Goal: Transaction & Acquisition: Purchase product/service

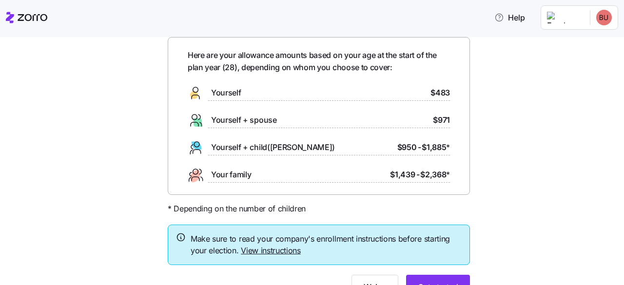
scroll to position [74, 0]
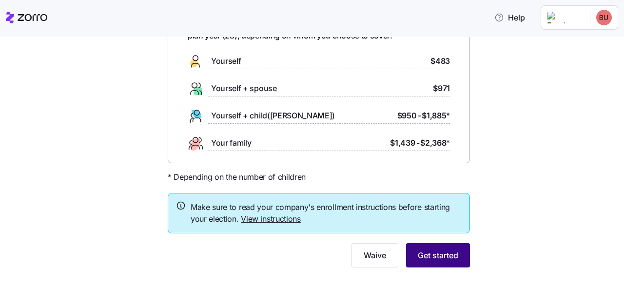
click at [432, 262] on button "Get started" at bounding box center [438, 255] width 64 height 24
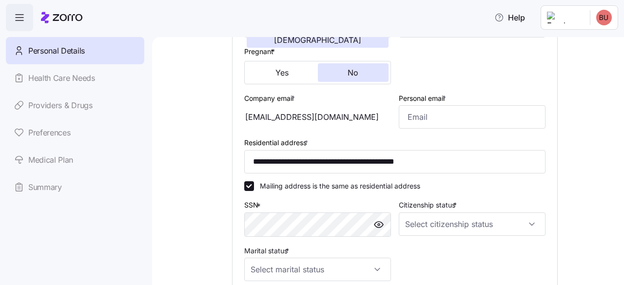
scroll to position [232, 0]
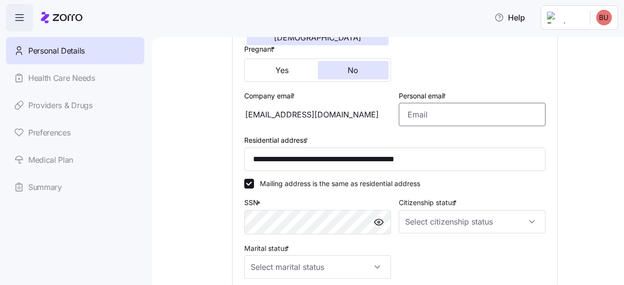
click at [469, 115] on input "Personal email *" at bounding box center [471, 114] width 147 height 23
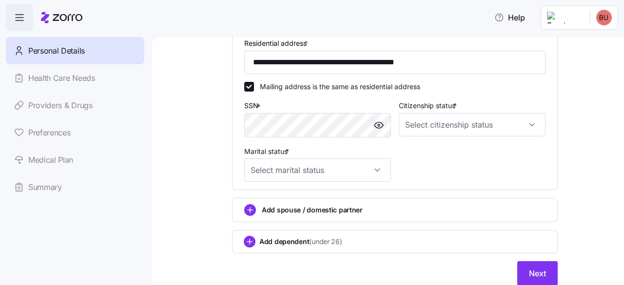
scroll to position [330, 0]
drag, startPoint x: 373, startPoint y: 130, endPoint x: 411, endPoint y: 138, distance: 39.3
type input "[EMAIL_ADDRESS][DOMAIN_NAME]"
click at [411, 138] on div "Citizenship status *" at bounding box center [472, 118] width 154 height 46
click at [424, 139] on div "Citizenship status *" at bounding box center [472, 118] width 154 height 46
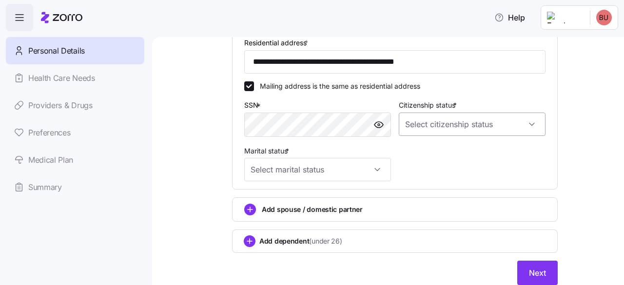
click at [435, 134] on input "Citizenship status *" at bounding box center [471, 124] width 147 height 23
click at [443, 159] on div "[DEMOGRAPHIC_DATA] citizen" at bounding box center [467, 156] width 139 height 20
type input "[DEMOGRAPHIC_DATA] citizen"
click at [371, 166] on input "Marital status *" at bounding box center [317, 169] width 147 height 23
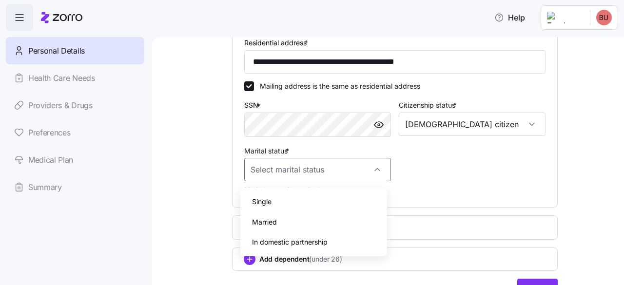
click at [267, 195] on div "Single" at bounding box center [313, 201] width 139 height 20
type input "Single"
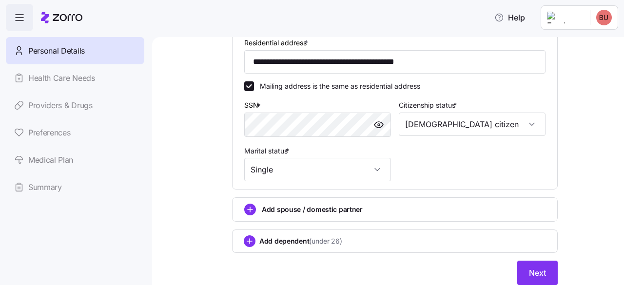
scroll to position [366, 0]
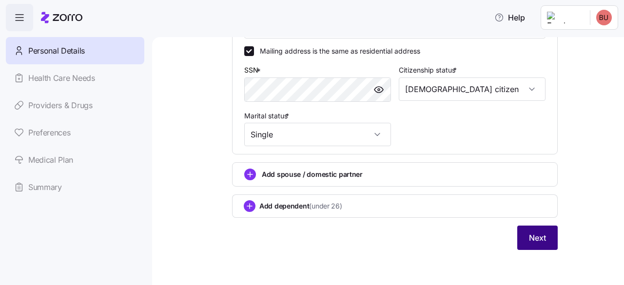
click at [537, 242] on span "Next" at bounding box center [537, 238] width 17 height 12
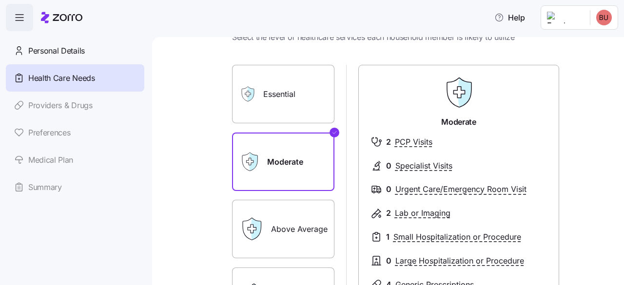
scroll to position [42, 0]
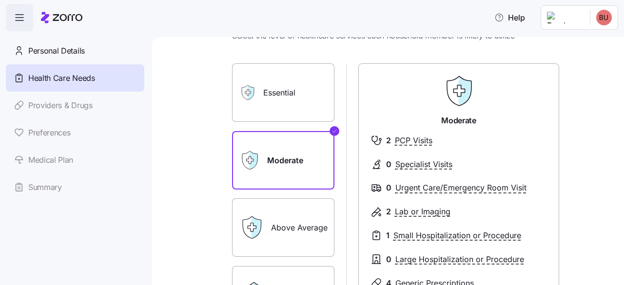
click at [315, 101] on label "Essential" at bounding box center [283, 92] width 102 height 58
click at [0, 0] on input "Essential" at bounding box center [0, 0] width 0 height 0
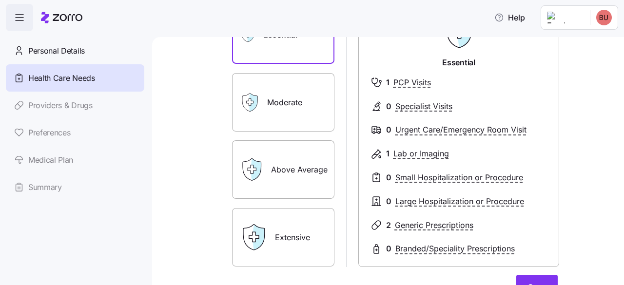
scroll to position [113, 0]
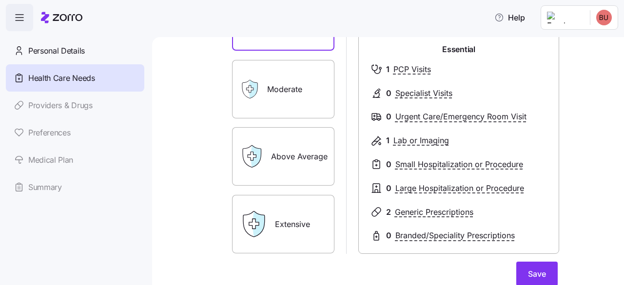
click at [309, 160] on label "Above Average" at bounding box center [283, 156] width 102 height 58
click at [0, 0] on input "Above Average" at bounding box center [0, 0] width 0 height 0
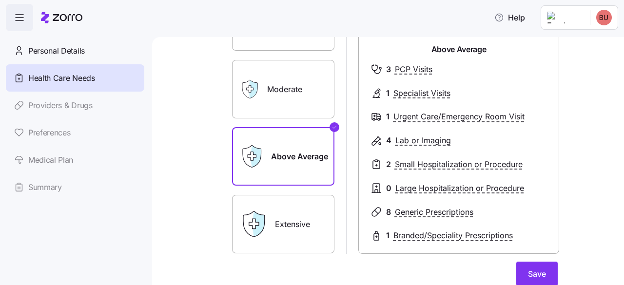
click at [303, 205] on label "Extensive" at bounding box center [283, 224] width 102 height 58
click at [0, 0] on input "Extensive" at bounding box center [0, 0] width 0 height 0
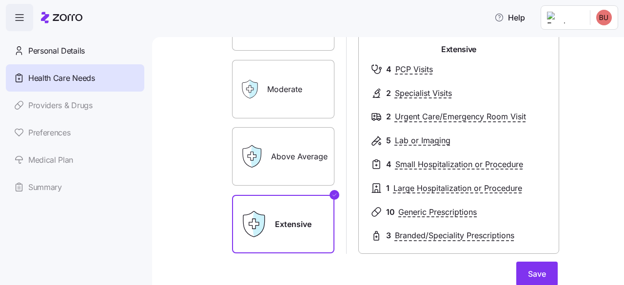
click at [295, 114] on label "Moderate" at bounding box center [283, 89] width 102 height 58
click at [0, 0] on input "Moderate" at bounding box center [0, 0] width 0 height 0
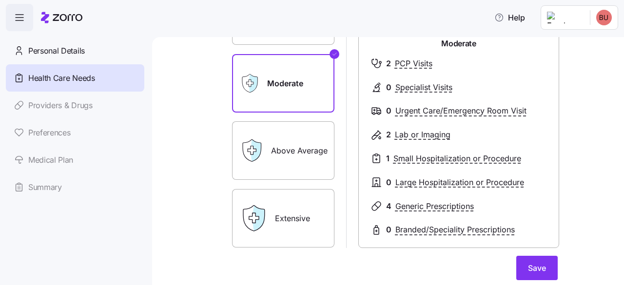
scroll to position [118, 0]
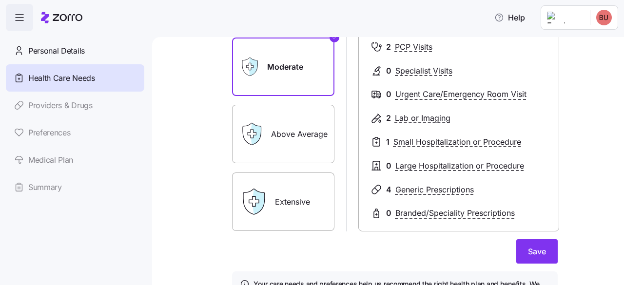
scroll to position [135, 0]
click at [299, 139] on label "Above Average" at bounding box center [283, 134] width 102 height 58
click at [0, 0] on input "Above Average" at bounding box center [0, 0] width 0 height 0
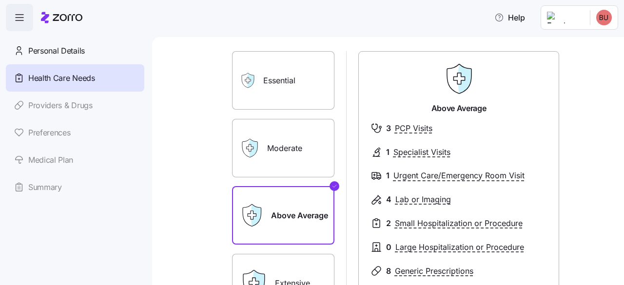
scroll to position [54, 0]
click at [298, 162] on label "Moderate" at bounding box center [283, 148] width 102 height 58
click at [0, 0] on input "Moderate" at bounding box center [0, 0] width 0 height 0
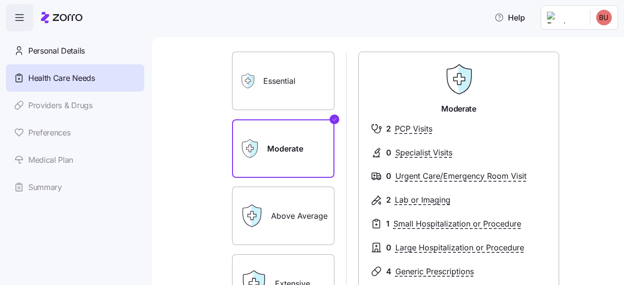
click at [294, 63] on label "Essential" at bounding box center [283, 81] width 102 height 58
click at [0, 0] on input "Essential" at bounding box center [0, 0] width 0 height 0
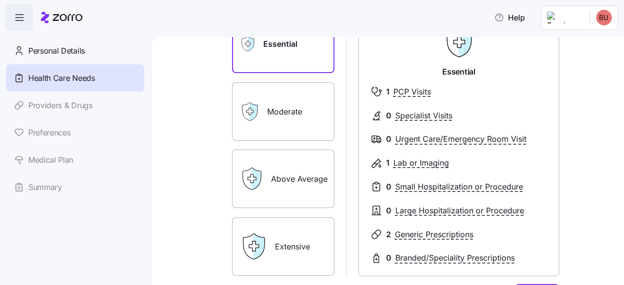
scroll to position [94, 0]
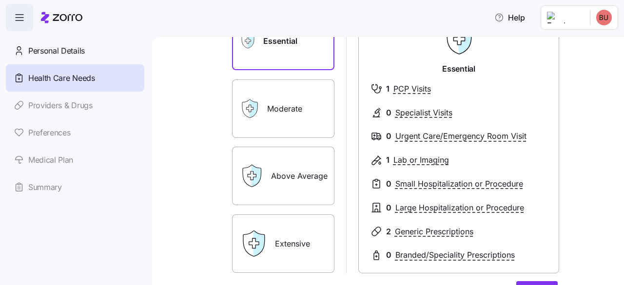
click at [281, 178] on label "Above Average" at bounding box center [283, 176] width 102 height 58
click at [0, 0] on input "Above Average" at bounding box center [0, 0] width 0 height 0
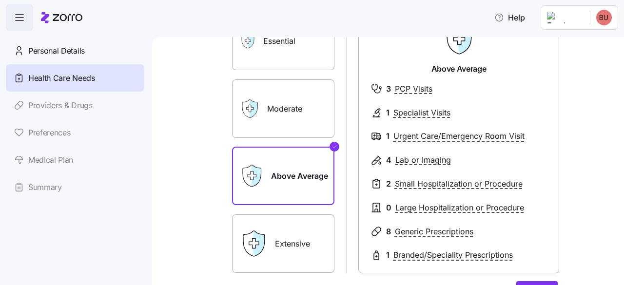
scroll to position [162, 0]
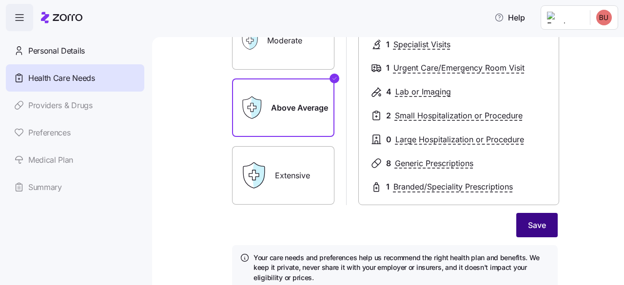
click at [541, 230] on span "Save" at bounding box center [537, 225] width 18 height 12
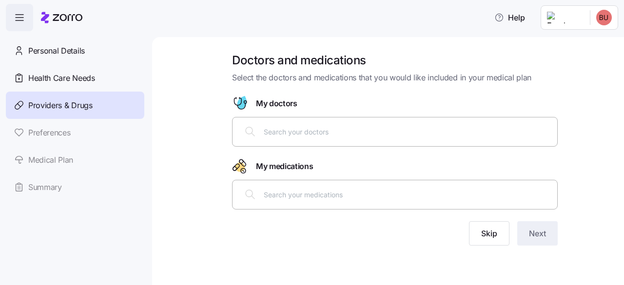
click at [471, 144] on div at bounding box center [394, 132] width 325 height 30
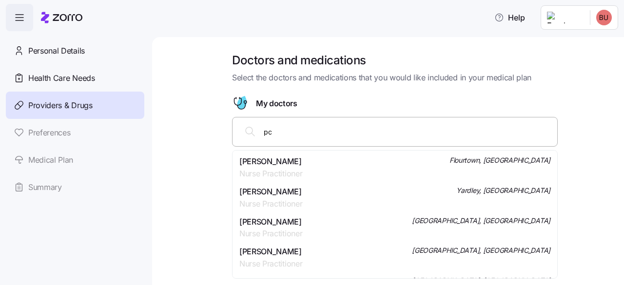
type input "p"
type input "d"
type input "[PERSON_NAME]"
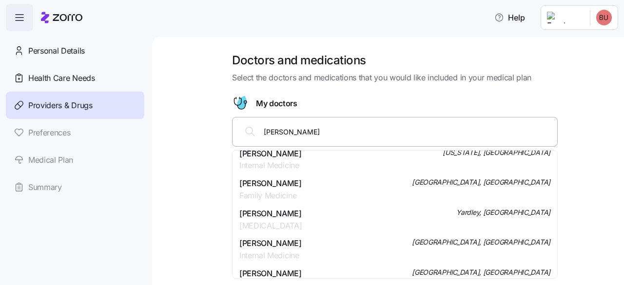
scroll to position [130, 0]
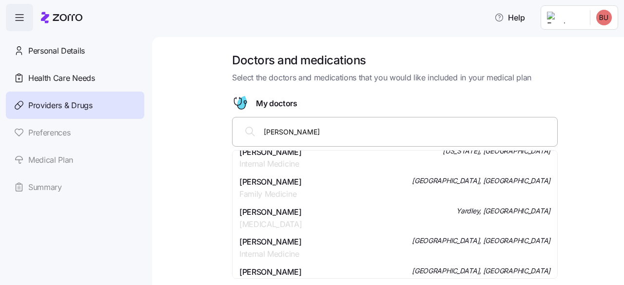
click at [343, 190] on div "[PERSON_NAME] Family Medicine [GEOGRAPHIC_DATA], [GEOGRAPHIC_DATA]" at bounding box center [394, 188] width 311 height 24
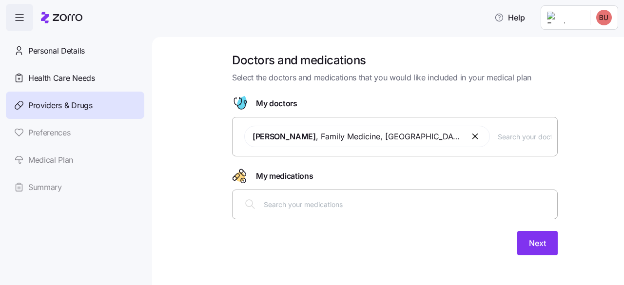
click at [347, 211] on div at bounding box center [394, 203] width 313 height 23
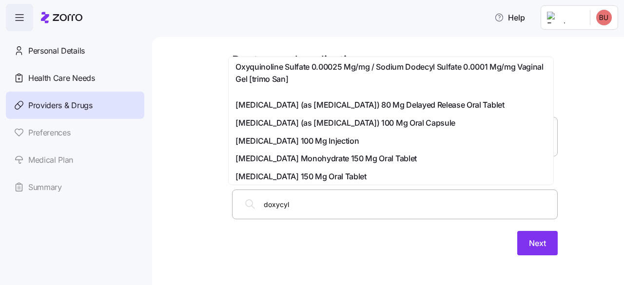
scroll to position [0, 0]
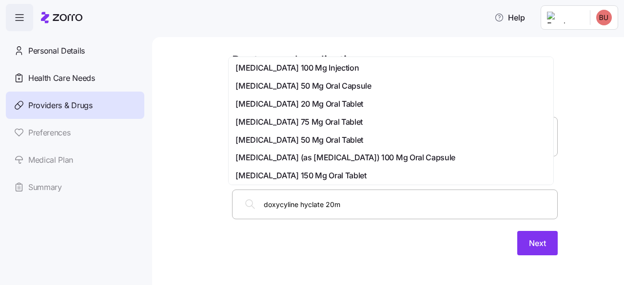
type input "doxycyline hyclate 20mg"
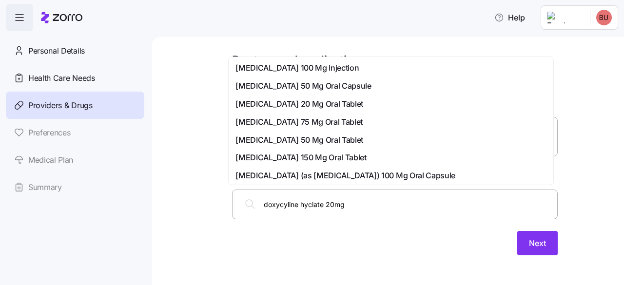
click at [357, 104] on span "[MEDICAL_DATA] 20 Mg Oral Tablet" at bounding box center [299, 104] width 128 height 12
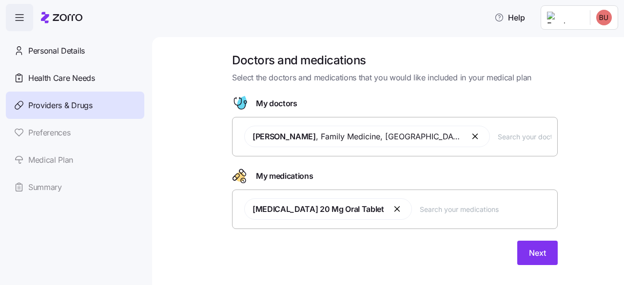
click at [357, 104] on div "My doctors" at bounding box center [394, 103] width 325 height 16
click at [465, 207] on input "text" at bounding box center [485, 209] width 132 height 11
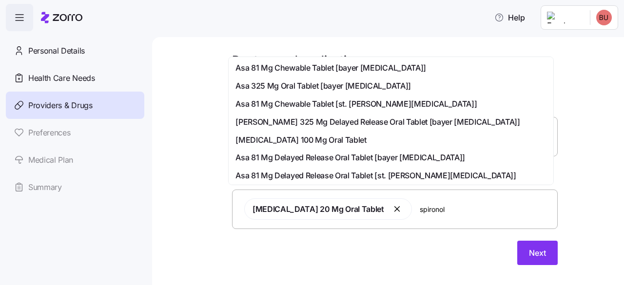
type input "spironola"
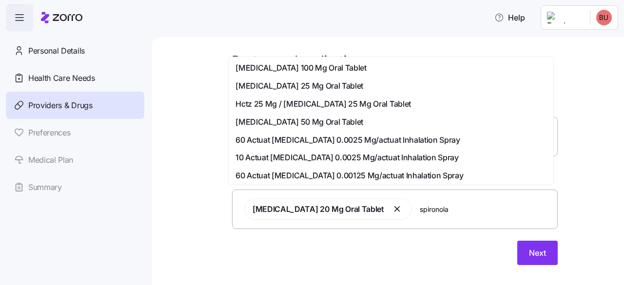
click at [341, 59] on div "[MEDICAL_DATA] 100 Mg Oral Tablet" at bounding box center [390, 68] width 321 height 18
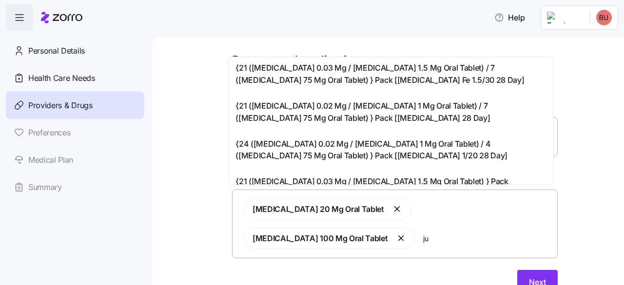
type input "j"
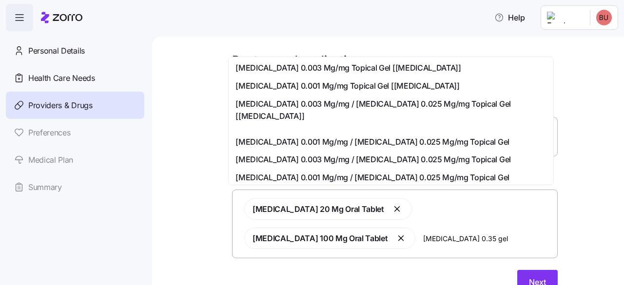
click at [453, 236] on input "[MEDICAL_DATA] 0.35 gel" at bounding box center [487, 238] width 128 height 11
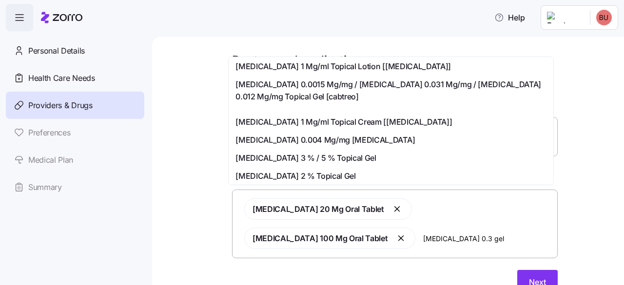
scroll to position [202, 0]
click at [477, 244] on div "[MEDICAL_DATA] 20 Mg Oral Tablet [MEDICAL_DATA] 100 Mg Oral Tablet [MEDICAL_DAT…" at bounding box center [394, 223] width 313 height 62
click at [461, 233] on input "[MEDICAL_DATA] 0.3 gel" at bounding box center [487, 238] width 128 height 11
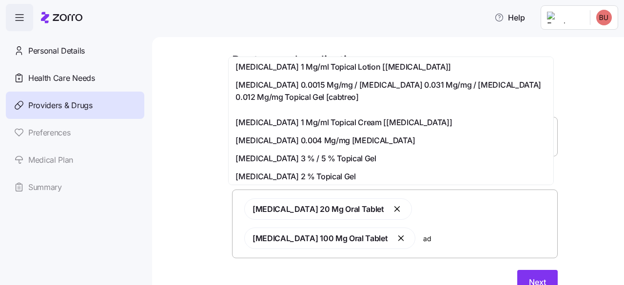
type input "a"
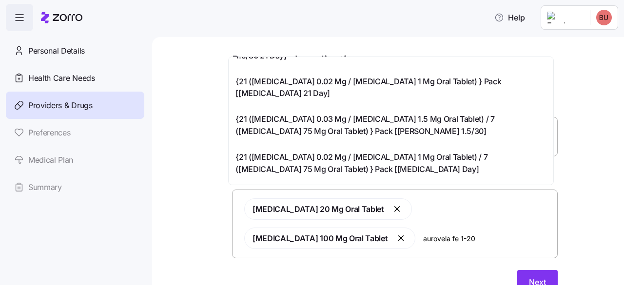
scroll to position [0, 0]
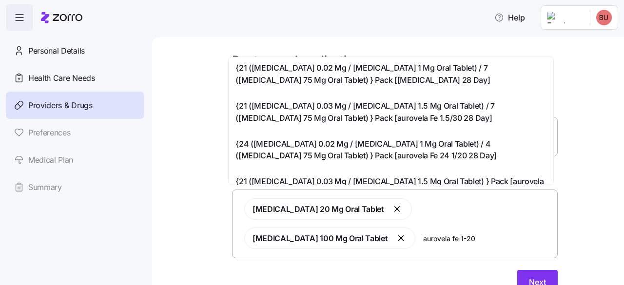
click at [474, 233] on input "aurovela fe 1-20" at bounding box center [487, 238] width 128 height 11
type input "a"
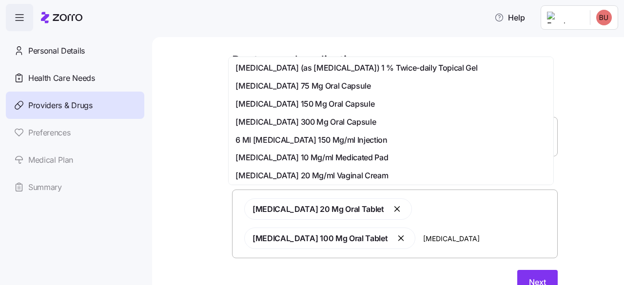
click at [459, 235] on input "[MEDICAL_DATA]" at bounding box center [487, 238] width 128 height 11
type input "c"
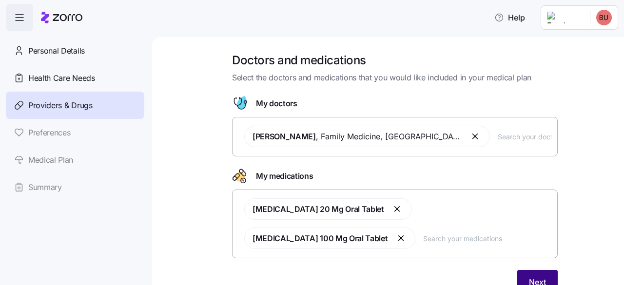
click at [535, 283] on span "Next" at bounding box center [537, 282] width 17 height 12
click at [490, 129] on div "[PERSON_NAME] , Family Medicine , [GEOGRAPHIC_DATA], [GEOGRAPHIC_DATA]" at bounding box center [394, 136] width 313 height 33
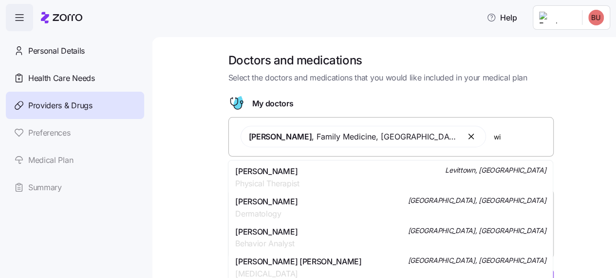
type input "w"
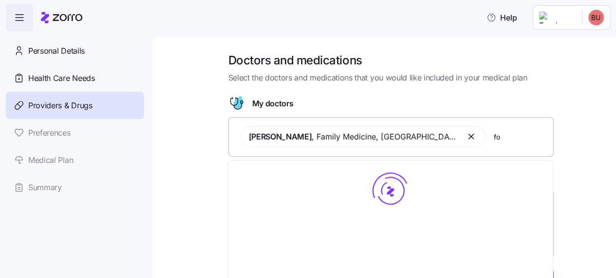
type input "f"
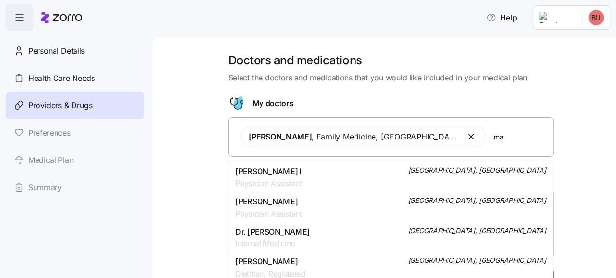
type input "m"
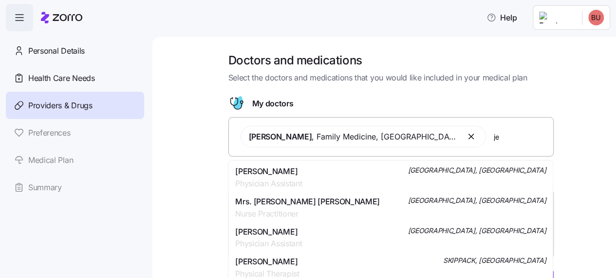
type input "j"
click at [513, 133] on input "[PERSON_NAME]" at bounding box center [521, 136] width 54 height 11
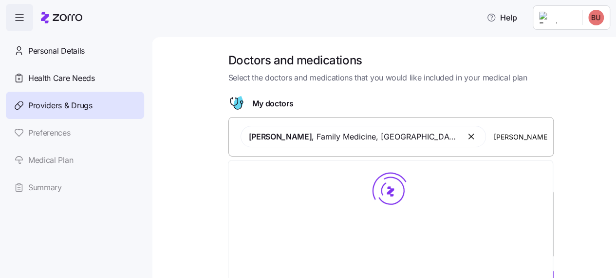
type input "[PERSON_NAME]"
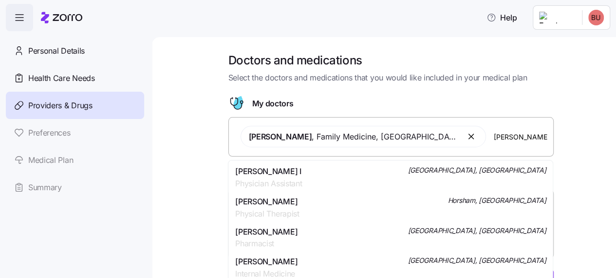
click at [336, 188] on div "[PERSON_NAME] I Physician Assistant [GEOGRAPHIC_DATA], [GEOGRAPHIC_DATA]" at bounding box center [390, 177] width 311 height 24
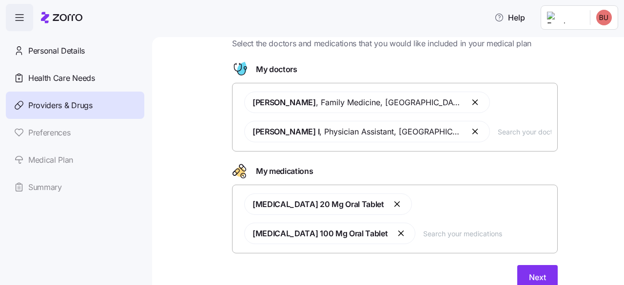
scroll to position [54, 0]
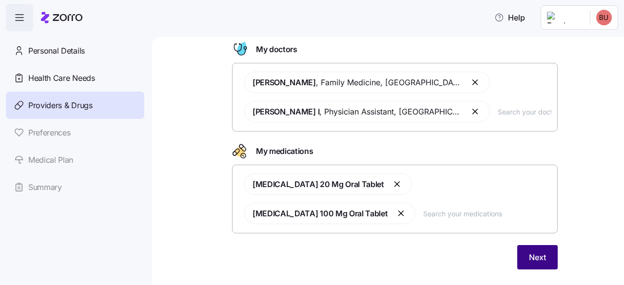
click at [542, 261] on button "Next" at bounding box center [537, 257] width 40 height 24
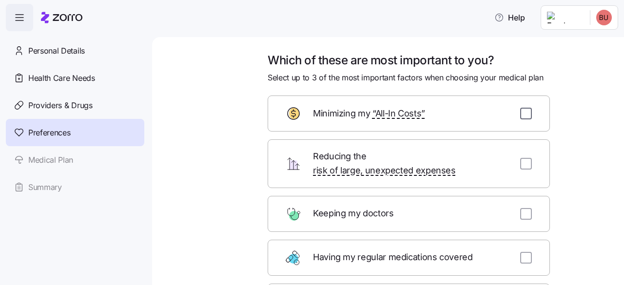
click at [520, 111] on input "checkbox" at bounding box center [526, 114] width 12 height 12
checkbox input "true"
click at [520, 160] on input "checkbox" at bounding box center [526, 164] width 12 height 12
checkbox input "true"
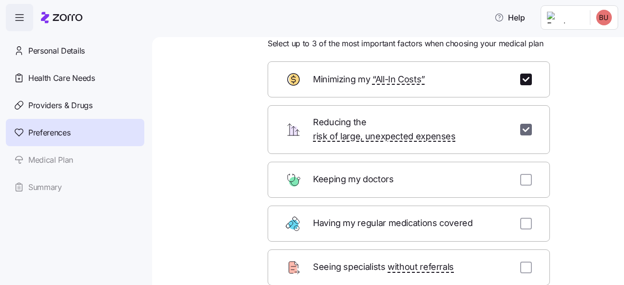
scroll to position [35, 0]
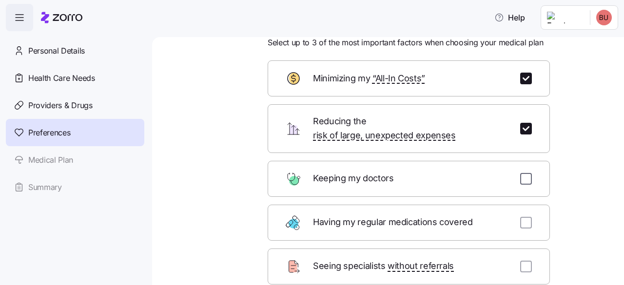
click at [523, 173] on input "checkbox" at bounding box center [526, 179] width 12 height 12
checkbox input "false"
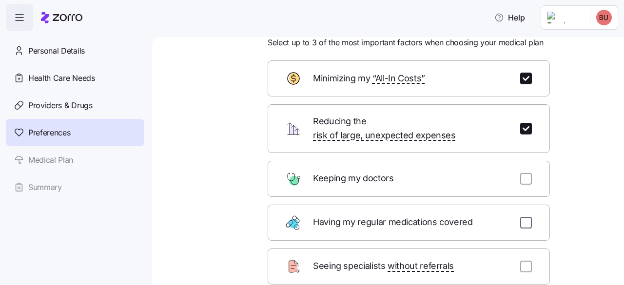
click at [524, 217] on input "checkbox" at bounding box center [526, 223] width 12 height 12
checkbox input "true"
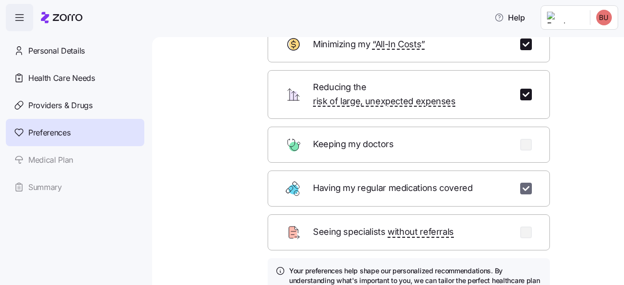
scroll to position [154, 0]
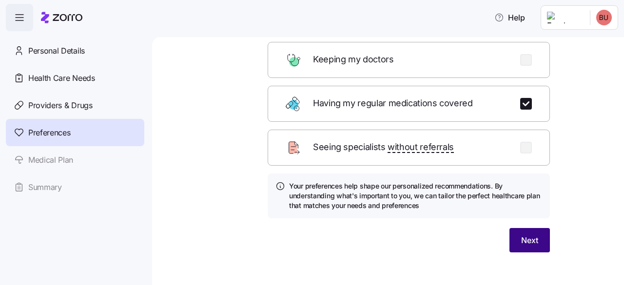
click at [531, 234] on span "Next" at bounding box center [529, 240] width 17 height 12
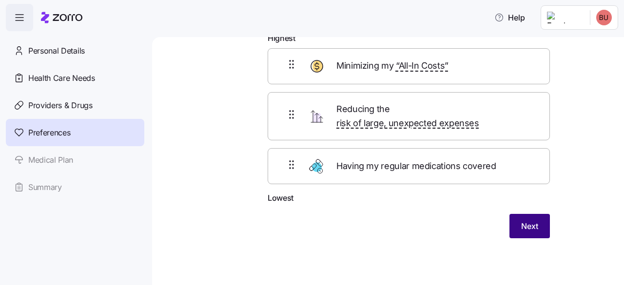
scroll to position [50, 0]
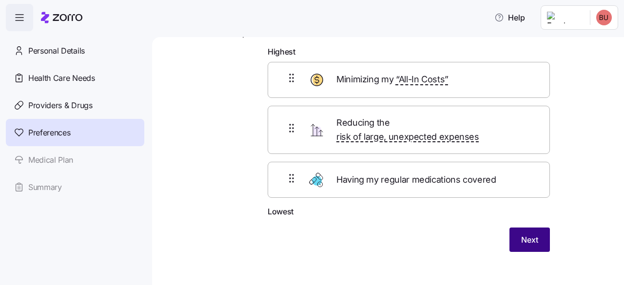
click at [531, 234] on span "Next" at bounding box center [529, 240] width 17 height 12
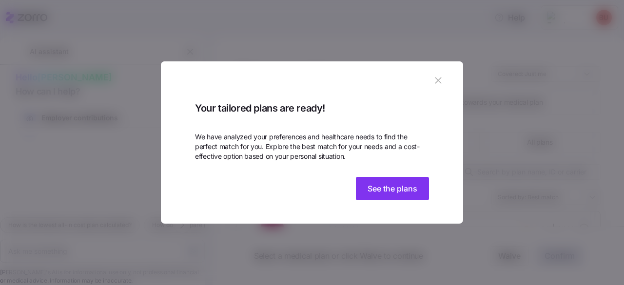
scroll to position [36, 0]
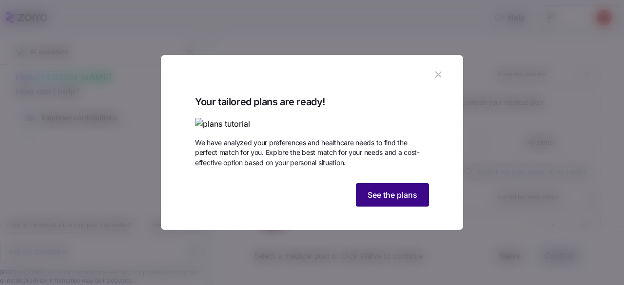
click at [406, 207] on button "See the plans" at bounding box center [392, 194] width 73 height 23
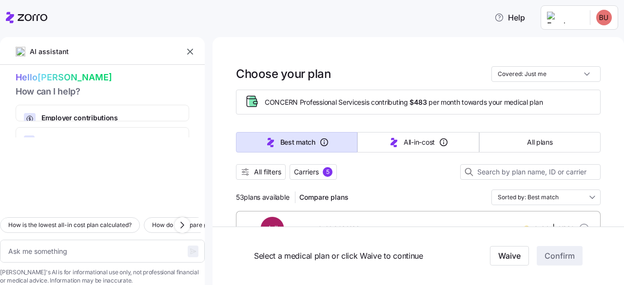
click at [406, 229] on div "Select a medical plan or click Waive to continue Waive Confirm" at bounding box center [417, 256] width 411 height 58
click at [439, 243] on div "Select a medical plan or click Waive to continue Waive Confirm" at bounding box center [417, 256] width 411 height 58
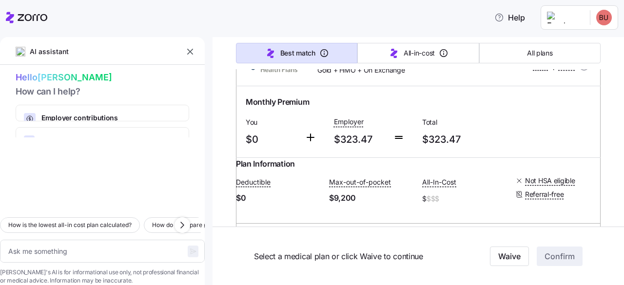
scroll to position [1463, 0]
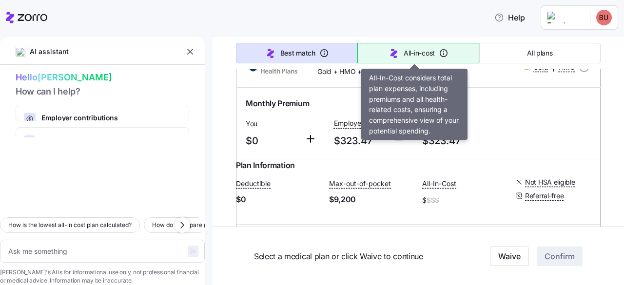
click at [405, 54] on span "All-in-cost" at bounding box center [418, 53] width 31 height 10
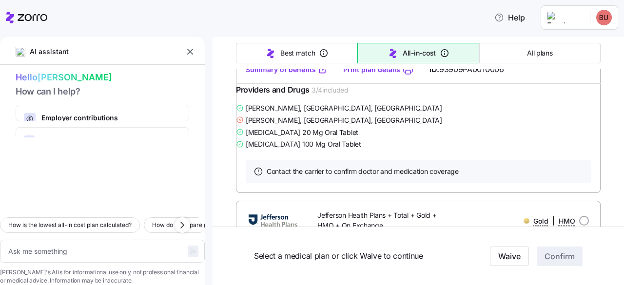
type textarea "x"
type input "Sorted by: All-in-cost"
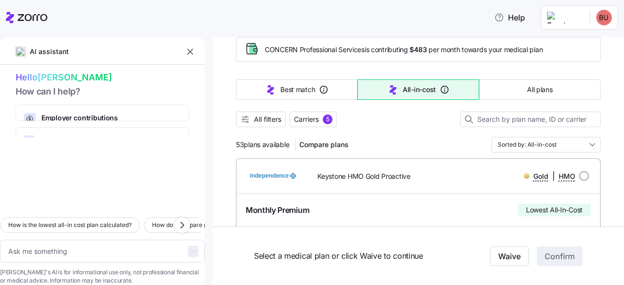
scroll to position [52, 0]
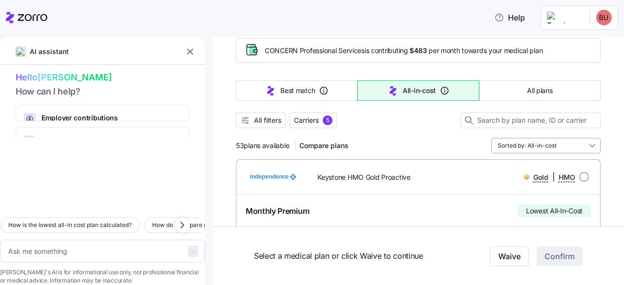
click at [540, 150] on input "Sorted by: All-in-cost" at bounding box center [545, 146] width 109 height 16
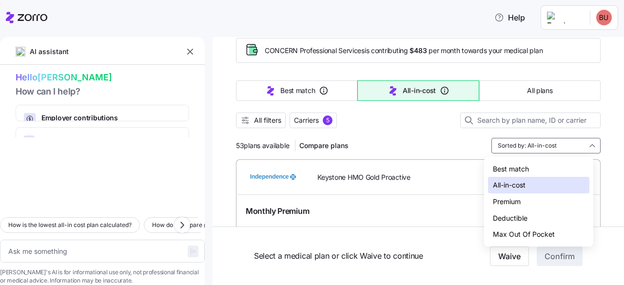
click at [537, 203] on div "Premium" at bounding box center [538, 201] width 101 height 17
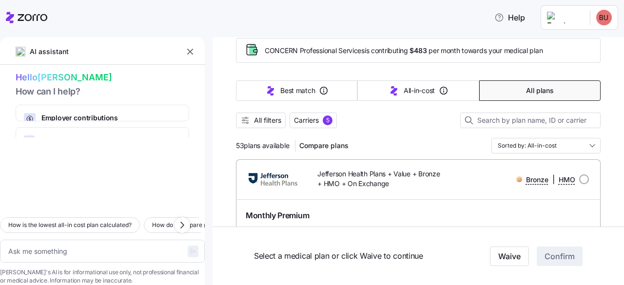
type textarea "x"
type input "Sorted by: Premium"
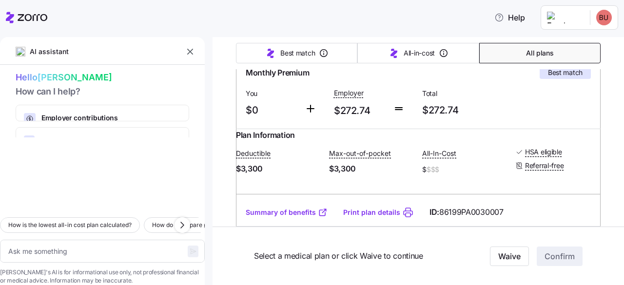
scroll to position [2005, 0]
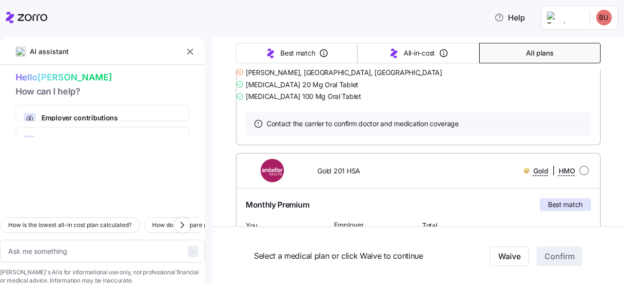
type textarea "x"
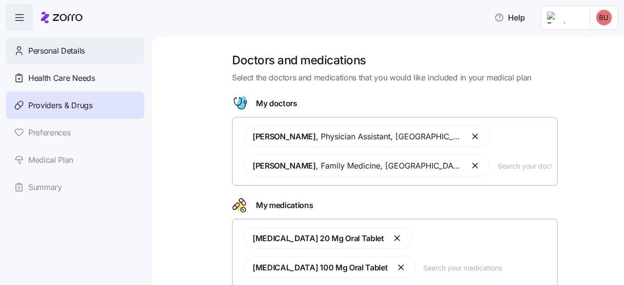
click at [74, 51] on span "Personal Details" at bounding box center [56, 51] width 57 height 12
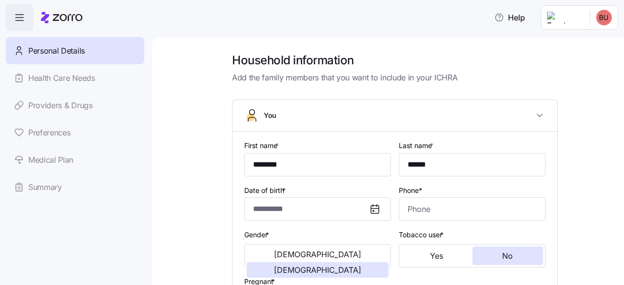
type input "**********"
type input "[PHONE_NUMBER]"
type input "[DEMOGRAPHIC_DATA] citizen"
type input "Single"
click at [83, 85] on div "Personal Details Health Care Needs Providers & Drugs Preferences Medical Plan S…" at bounding box center [75, 119] width 138 height 164
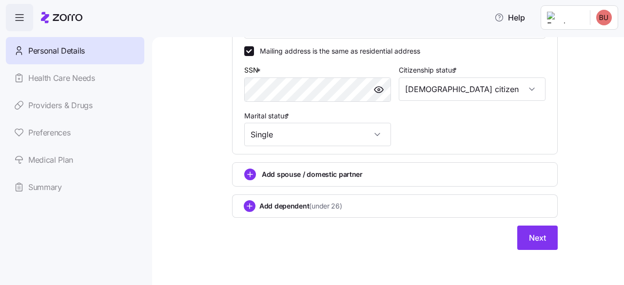
scroll to position [366, 0]
click at [546, 228] on button "Next" at bounding box center [537, 238] width 40 height 24
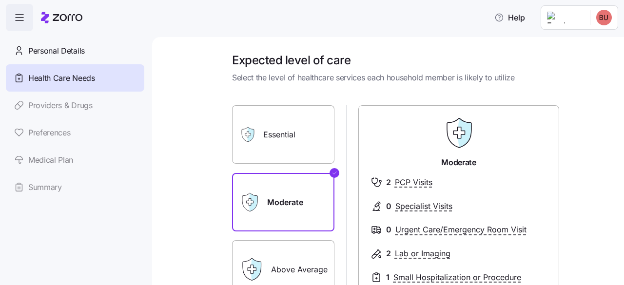
scroll to position [20, 0]
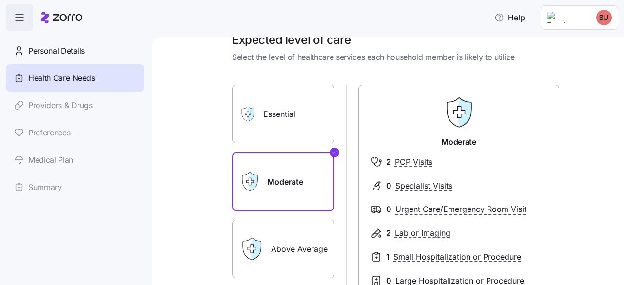
click at [278, 259] on label "Above Average" at bounding box center [283, 249] width 102 height 58
click at [0, 0] on input "Above Average" at bounding box center [0, 0] width 0 height 0
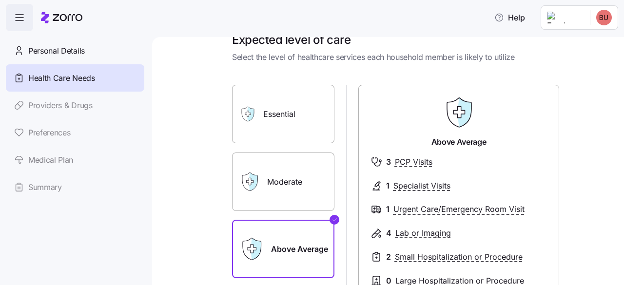
click at [278, 209] on label "Moderate" at bounding box center [283, 181] width 102 height 58
click at [0, 0] on input "Moderate" at bounding box center [0, 0] width 0 height 0
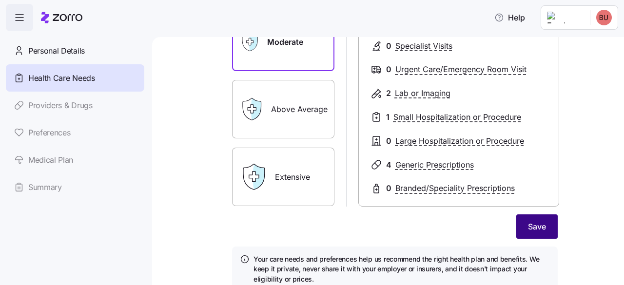
scroll to position [161, 0]
click at [529, 218] on button "Save" at bounding box center [536, 226] width 41 height 24
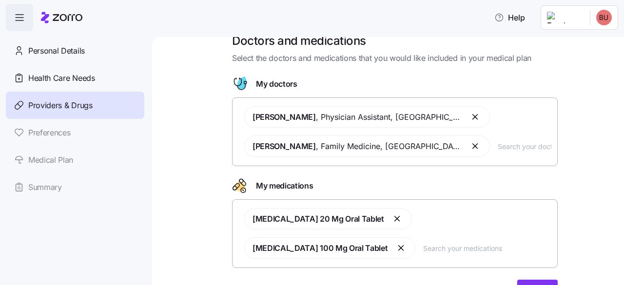
scroll to position [20, 0]
click at [470, 119] on button "button" at bounding box center [476, 117] width 12 height 12
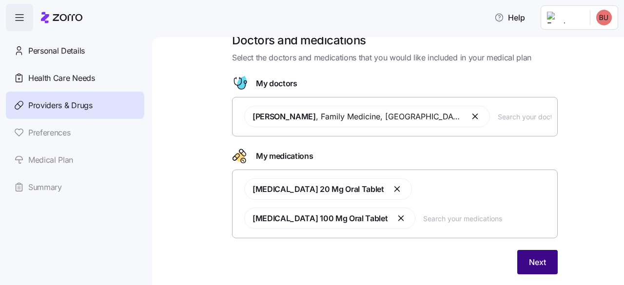
click at [521, 259] on button "Next" at bounding box center [537, 262] width 40 height 24
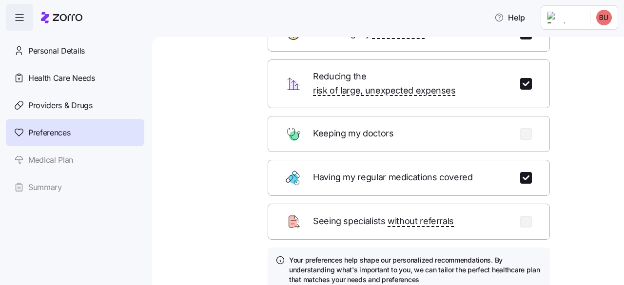
scroll to position [154, 0]
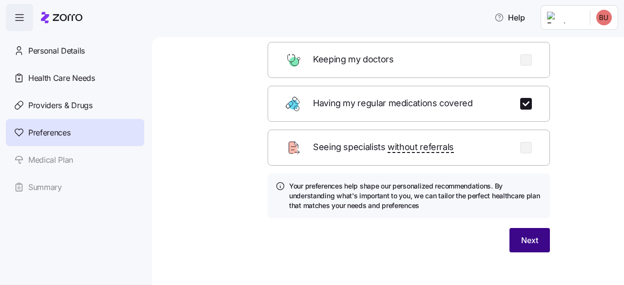
click at [540, 231] on button "Next" at bounding box center [529, 240] width 40 height 24
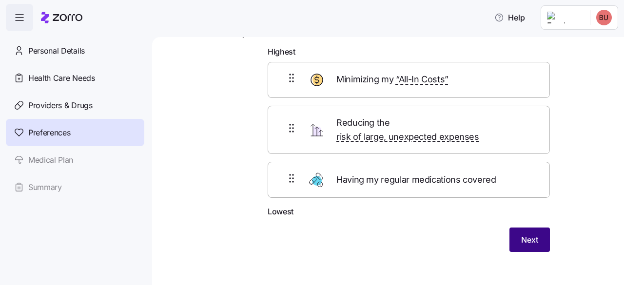
click at [540, 231] on button "Next" at bounding box center [529, 239] width 40 height 24
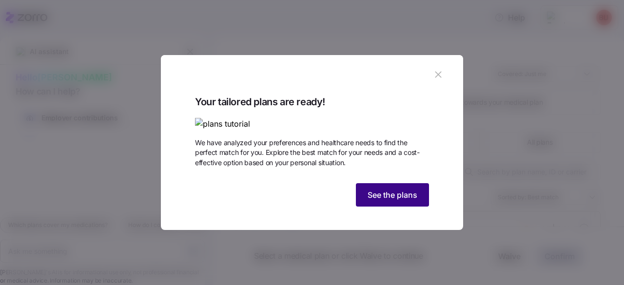
click at [411, 207] on button "See the plans" at bounding box center [392, 194] width 73 height 23
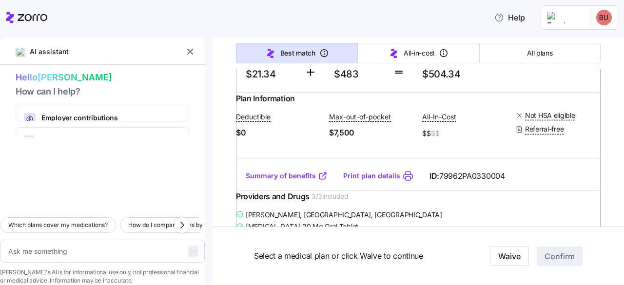
scroll to position [3972, 0]
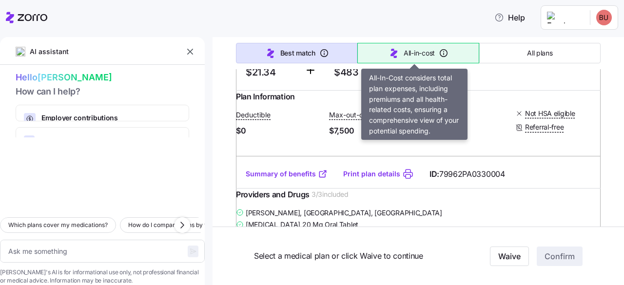
click at [449, 46] on button "All-in-cost" at bounding box center [417, 53] width 121 height 20
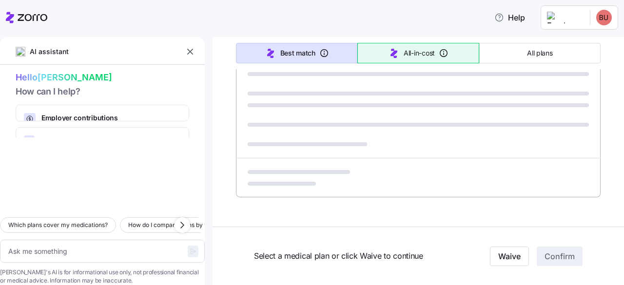
scroll to position [660, 0]
type textarea "x"
type input "Sorted by: All-in-cost"
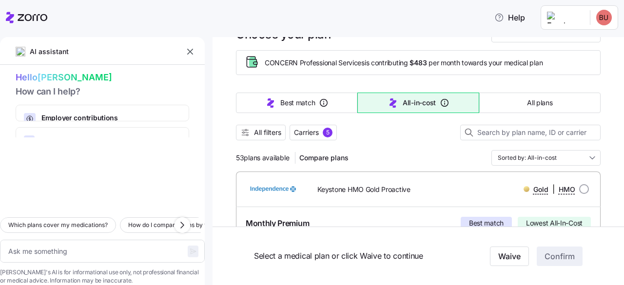
scroll to position [0, 0]
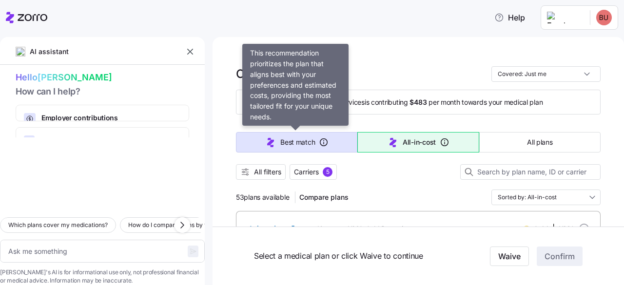
click at [289, 140] on span "Best match" at bounding box center [297, 142] width 35 height 10
type textarea "x"
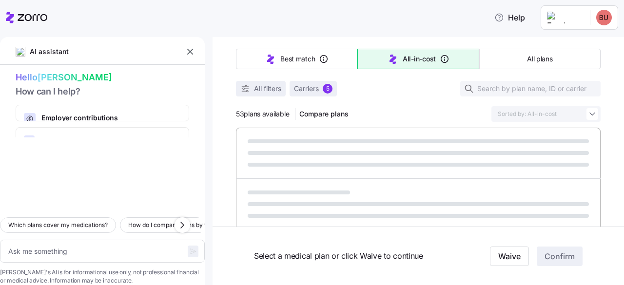
scroll to position [89, 0]
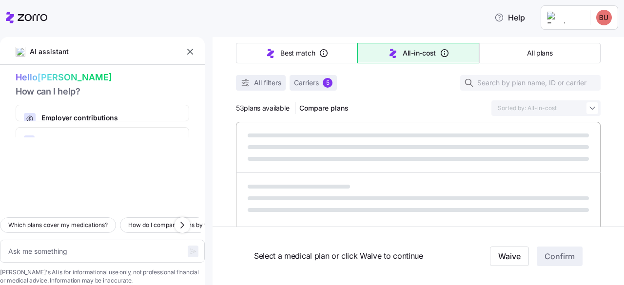
click at [188, 46] on button "button" at bounding box center [190, 52] width 14 height 14
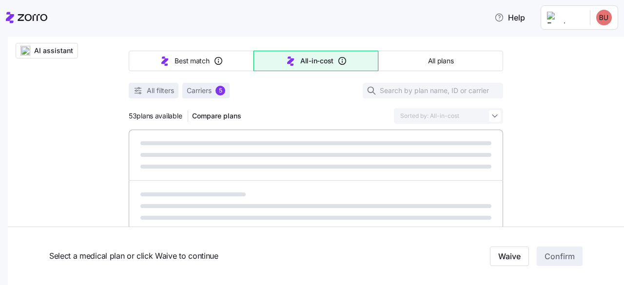
type input "Sorted by: Best match"
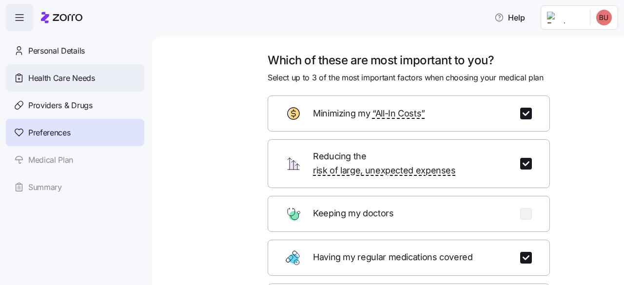
click at [42, 76] on span "Health Care Needs" at bounding box center [61, 78] width 67 height 12
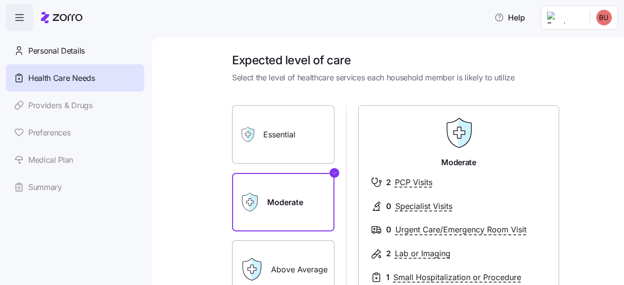
click at [272, 262] on label "Above Average" at bounding box center [283, 269] width 102 height 58
click at [0, 0] on input "Above Average" at bounding box center [0, 0] width 0 height 0
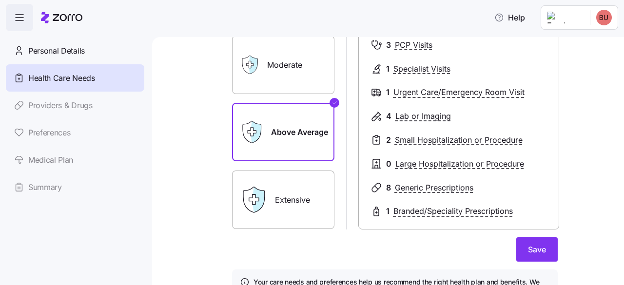
scroll to position [146, 0]
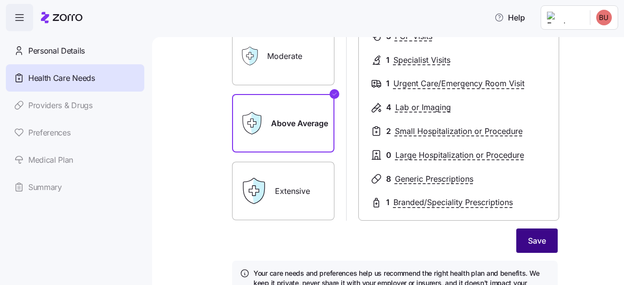
click at [533, 243] on span "Save" at bounding box center [537, 241] width 18 height 12
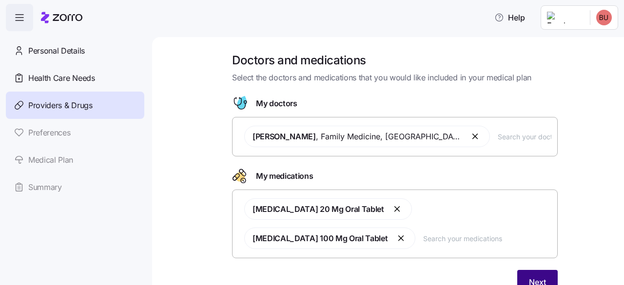
click at [539, 273] on button "Next" at bounding box center [537, 282] width 40 height 24
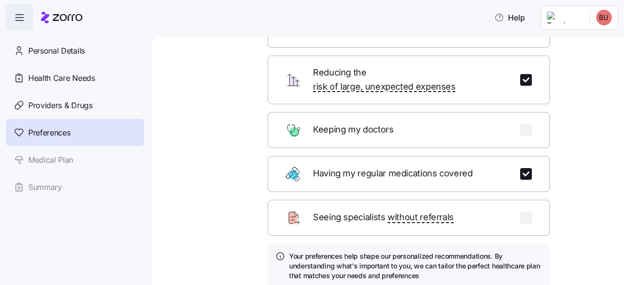
scroll to position [154, 0]
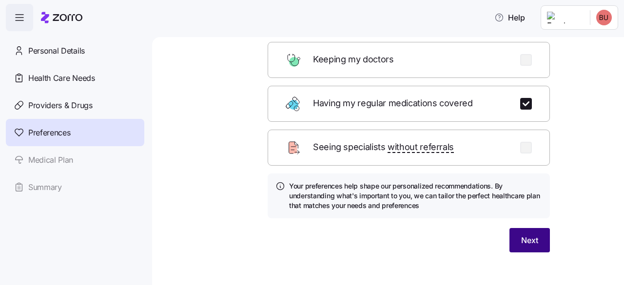
click at [534, 228] on button "Next" at bounding box center [529, 240] width 40 height 24
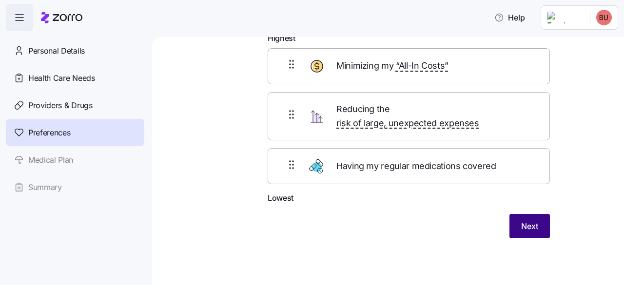
scroll to position [50, 0]
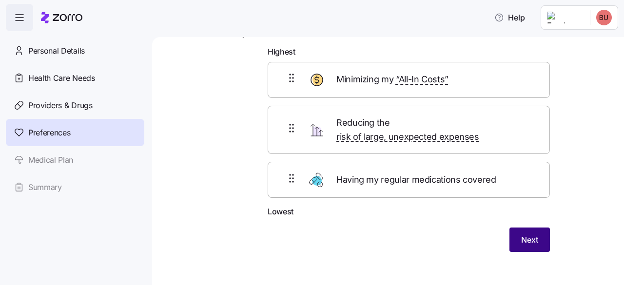
click at [534, 227] on button "Next" at bounding box center [529, 239] width 40 height 24
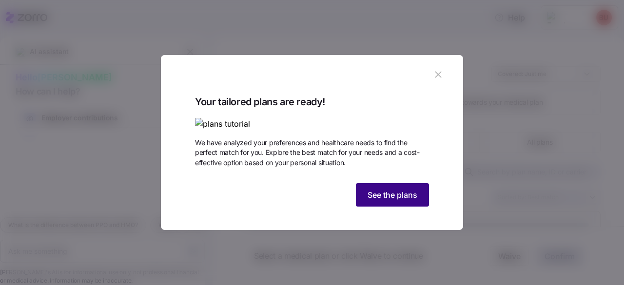
click at [412, 207] on button "See the plans" at bounding box center [392, 194] width 73 height 23
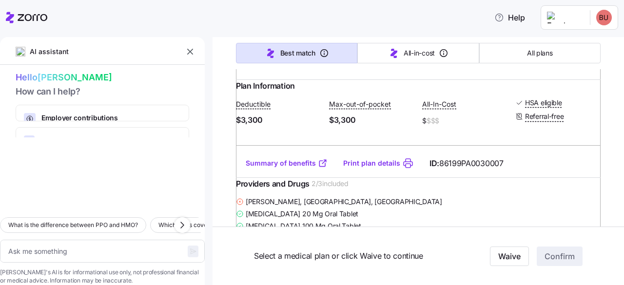
scroll to position [872, 0]
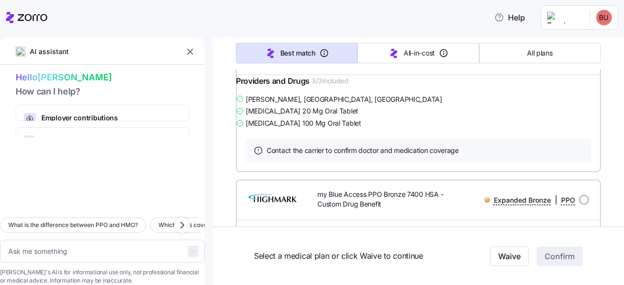
type textarea "x"
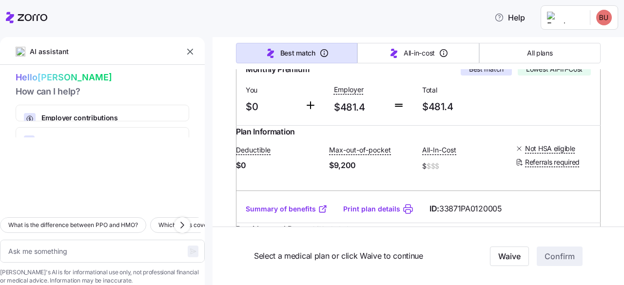
scroll to position [207, 0]
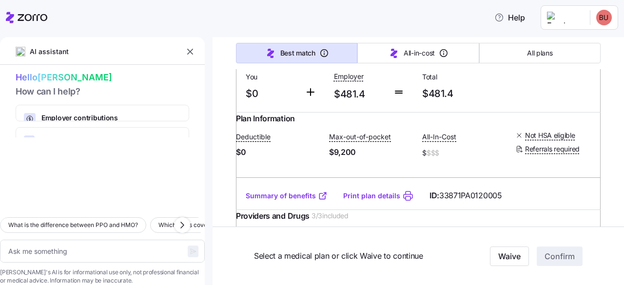
click at [306, 201] on link "Summary of benefits" at bounding box center [287, 196] width 82 height 10
click at [195, 53] on button "button" at bounding box center [190, 52] width 14 height 14
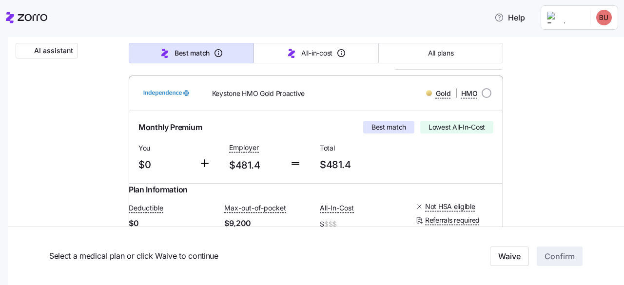
scroll to position [143, 0]
click at [479, 87] on div "Gold | HMO" at bounding box center [420, 93] width 142 height 12
click at [482, 93] on input "radio" at bounding box center [486, 93] width 10 height 10
radio input "true"
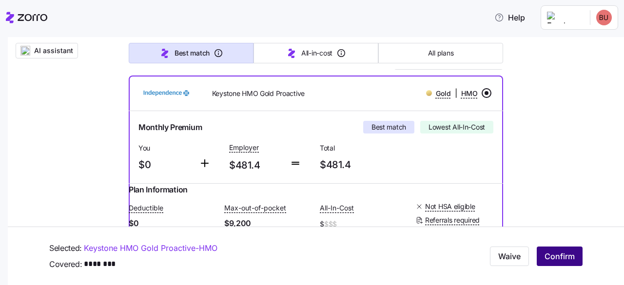
click at [544, 251] on span "Confirm" at bounding box center [559, 256] width 30 height 12
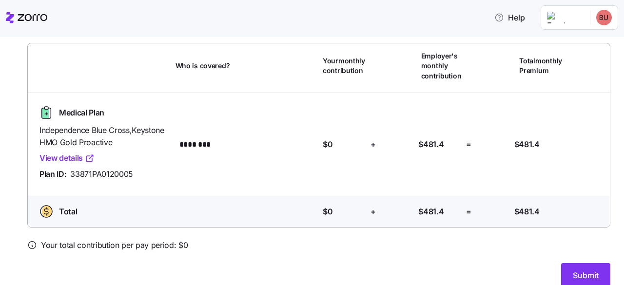
scroll to position [66, 0]
click at [72, 159] on link "View details" at bounding box center [66, 158] width 55 height 12
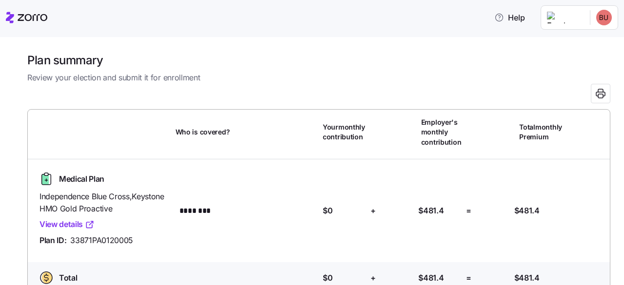
scroll to position [0, 0]
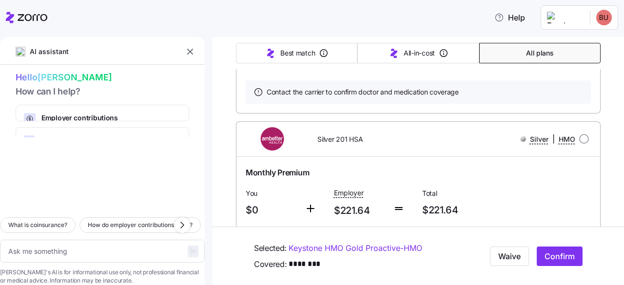
scroll to position [404, 0]
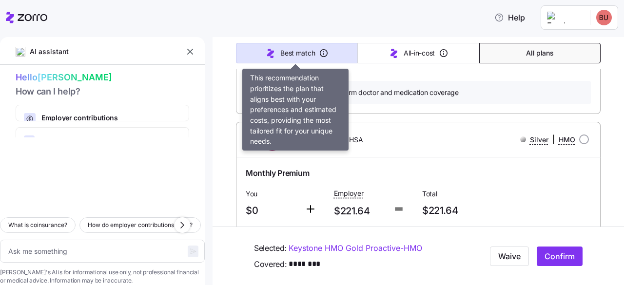
click at [265, 43] on button "Best match" at bounding box center [296, 53] width 121 height 20
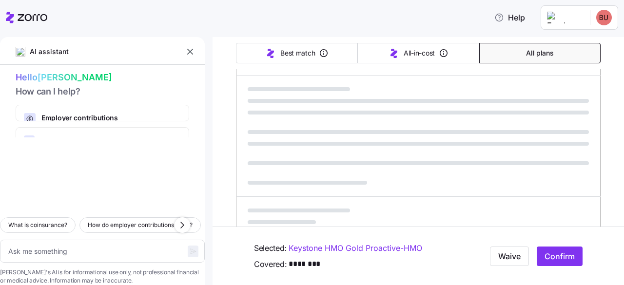
type textarea "x"
type input "Sorted by: Best match"
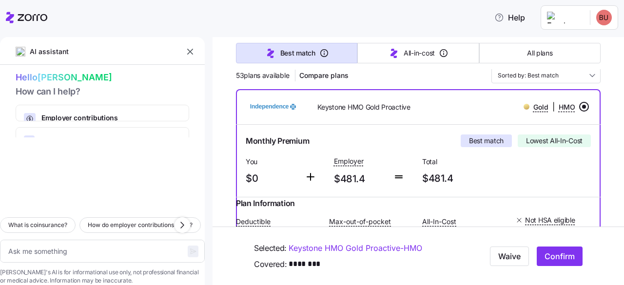
scroll to position [124, 0]
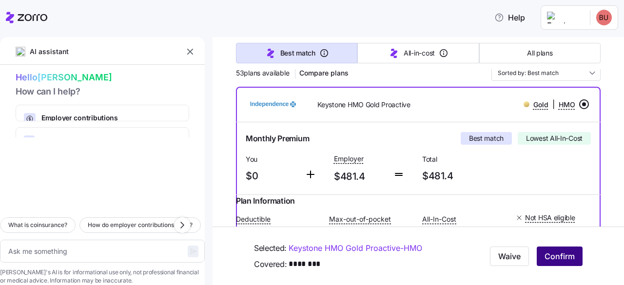
click at [550, 261] on span "Confirm" at bounding box center [559, 256] width 30 height 12
type textarea "x"
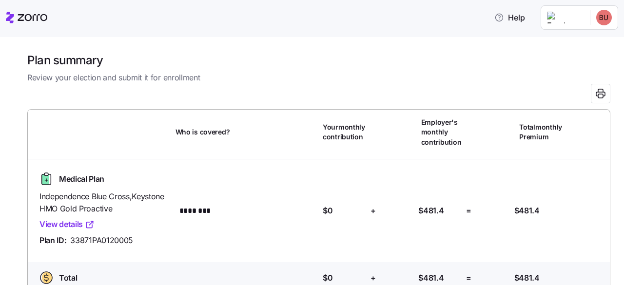
click at [32, 18] on icon at bounding box center [26, 18] width 41 height 12
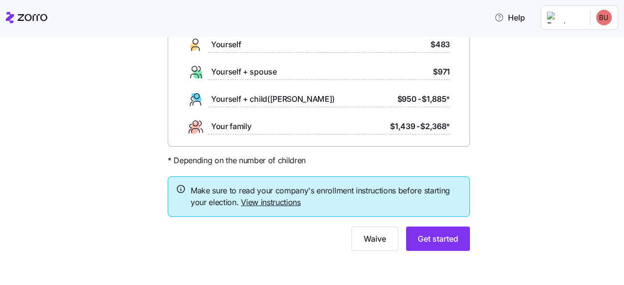
scroll to position [91, 0]
click at [449, 240] on span "Get started" at bounding box center [437, 239] width 40 height 12
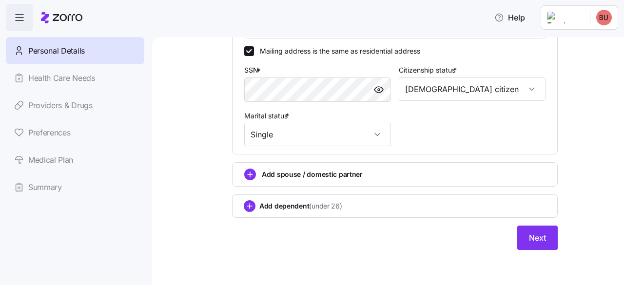
scroll to position [365, 0]
click at [543, 241] on button "Next" at bounding box center [537, 238] width 40 height 24
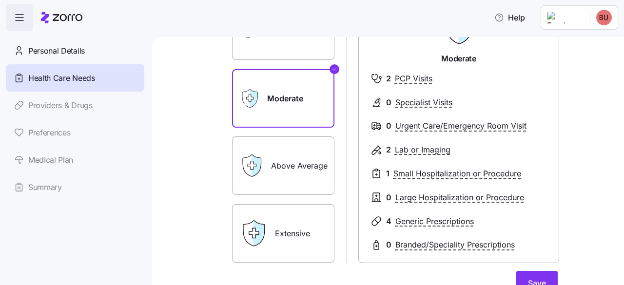
scroll to position [103, 0]
click at [309, 161] on label "Above Average" at bounding box center [283, 166] width 102 height 58
click at [0, 0] on input "Above Average" at bounding box center [0, 0] width 0 height 0
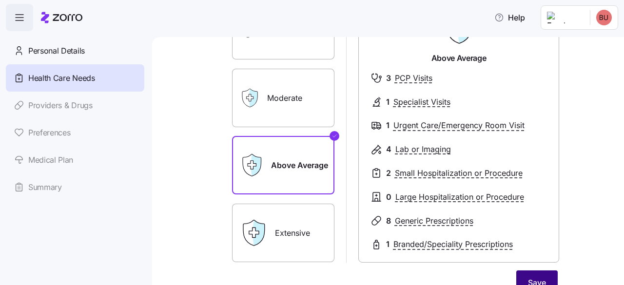
scroll to position [106, 0]
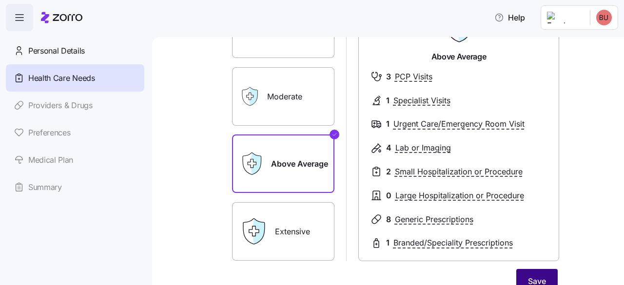
click at [547, 269] on button "Save" at bounding box center [536, 281] width 41 height 24
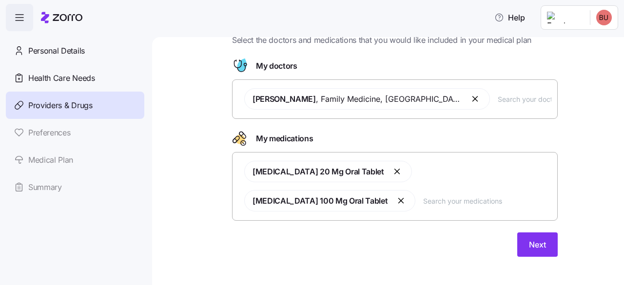
scroll to position [38, 0]
